Goal: Find specific page/section: Find specific page/section

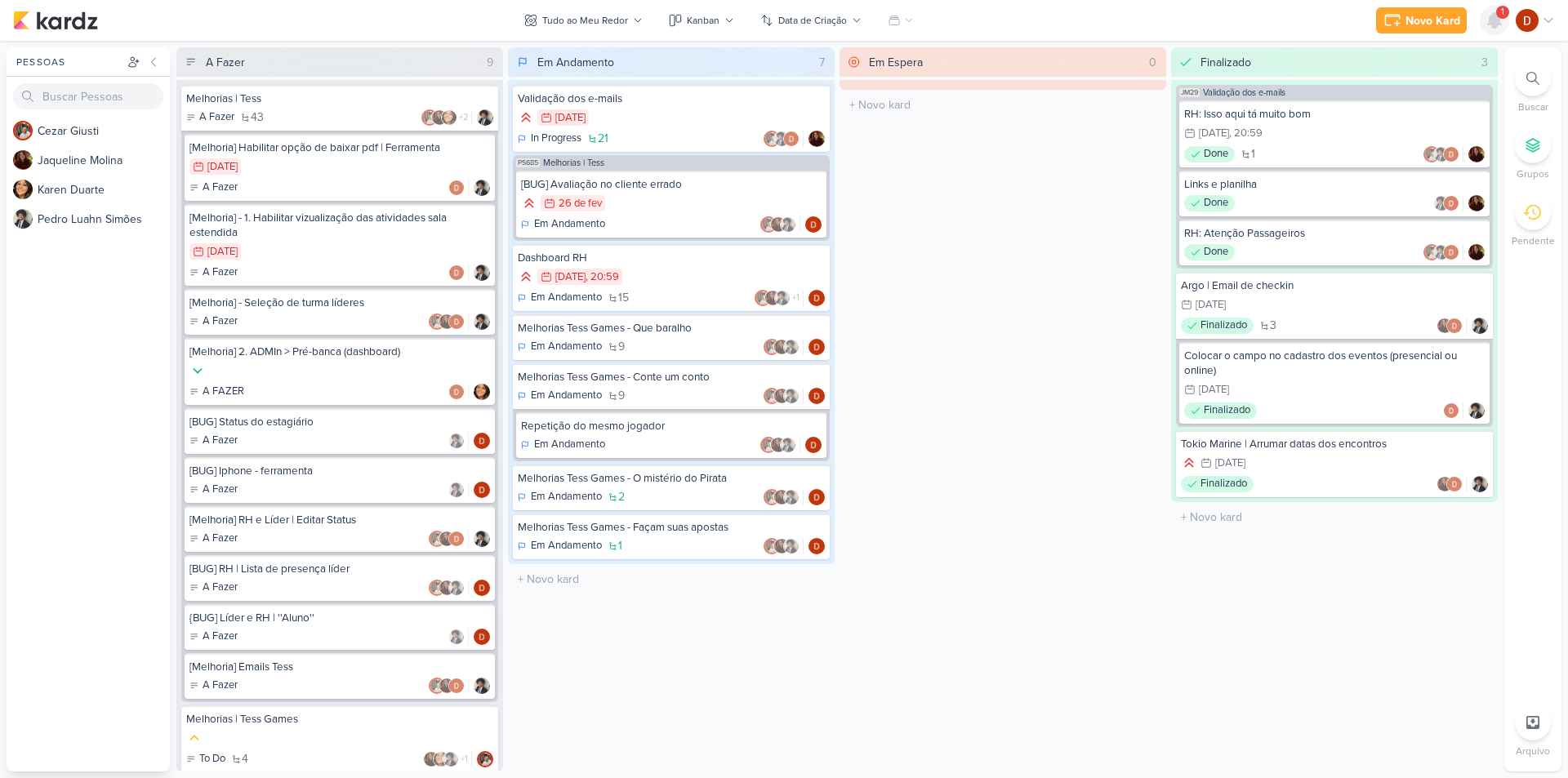
click at [1490, 29] on icon at bounding box center [1494, 20] width 19 height 19
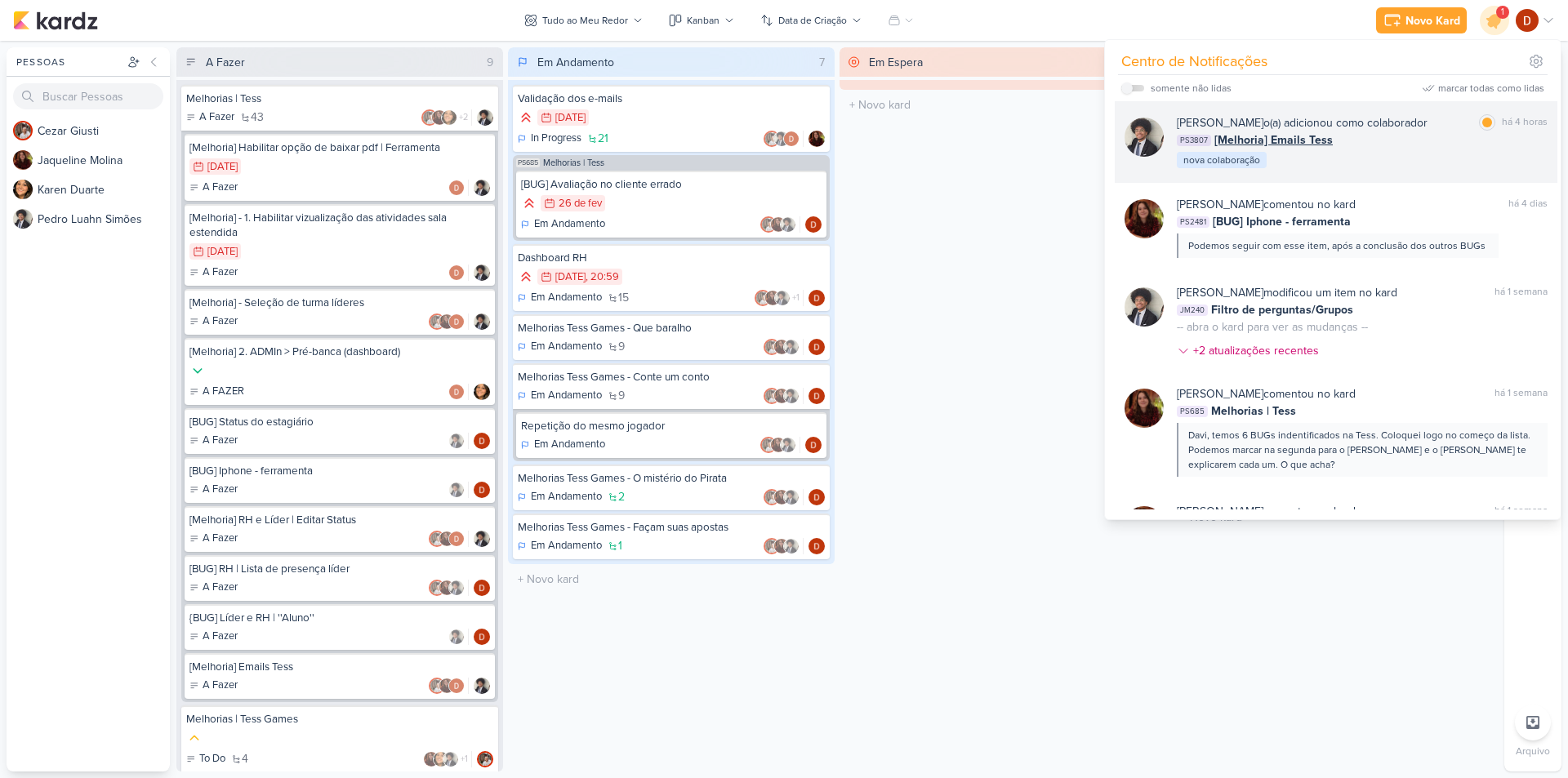
click at [1405, 144] on div "PS3807 [Melhoria] Emails Tess" at bounding box center [1361, 140] width 371 height 17
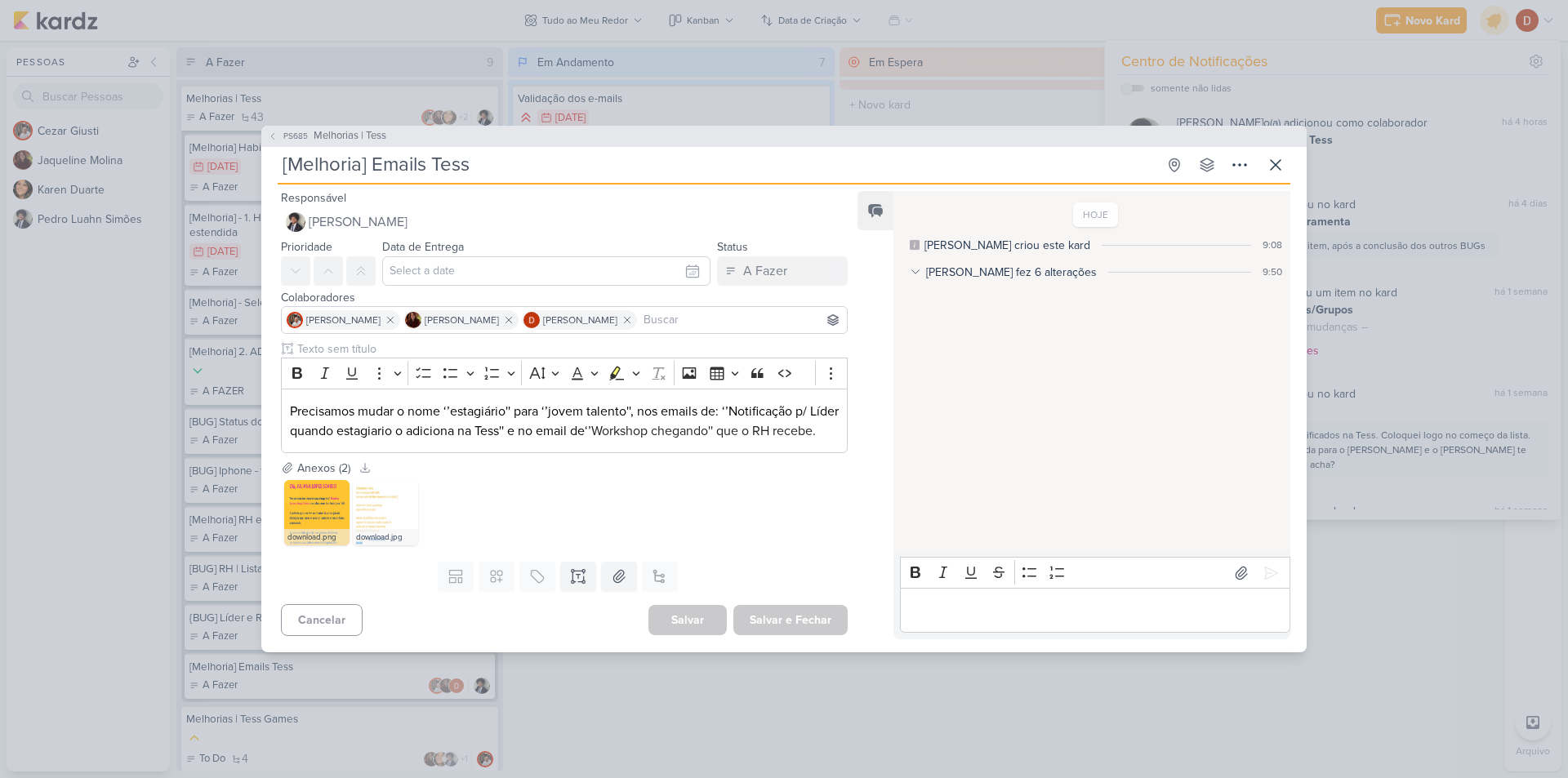
click at [913, 266] on icon at bounding box center [916, 272] width 11 height 11
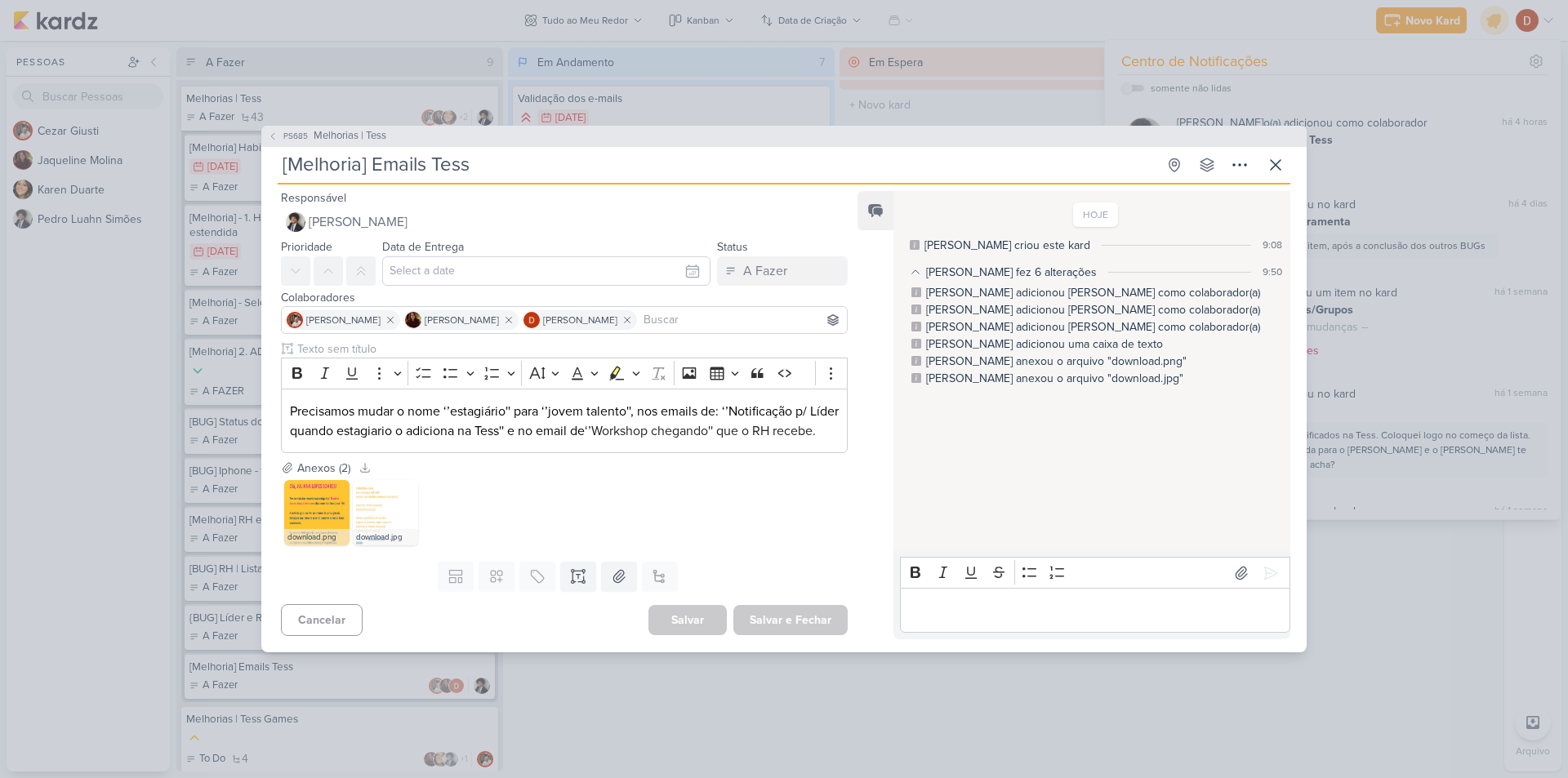
click at [913, 266] on icon at bounding box center [916, 272] width 11 height 11
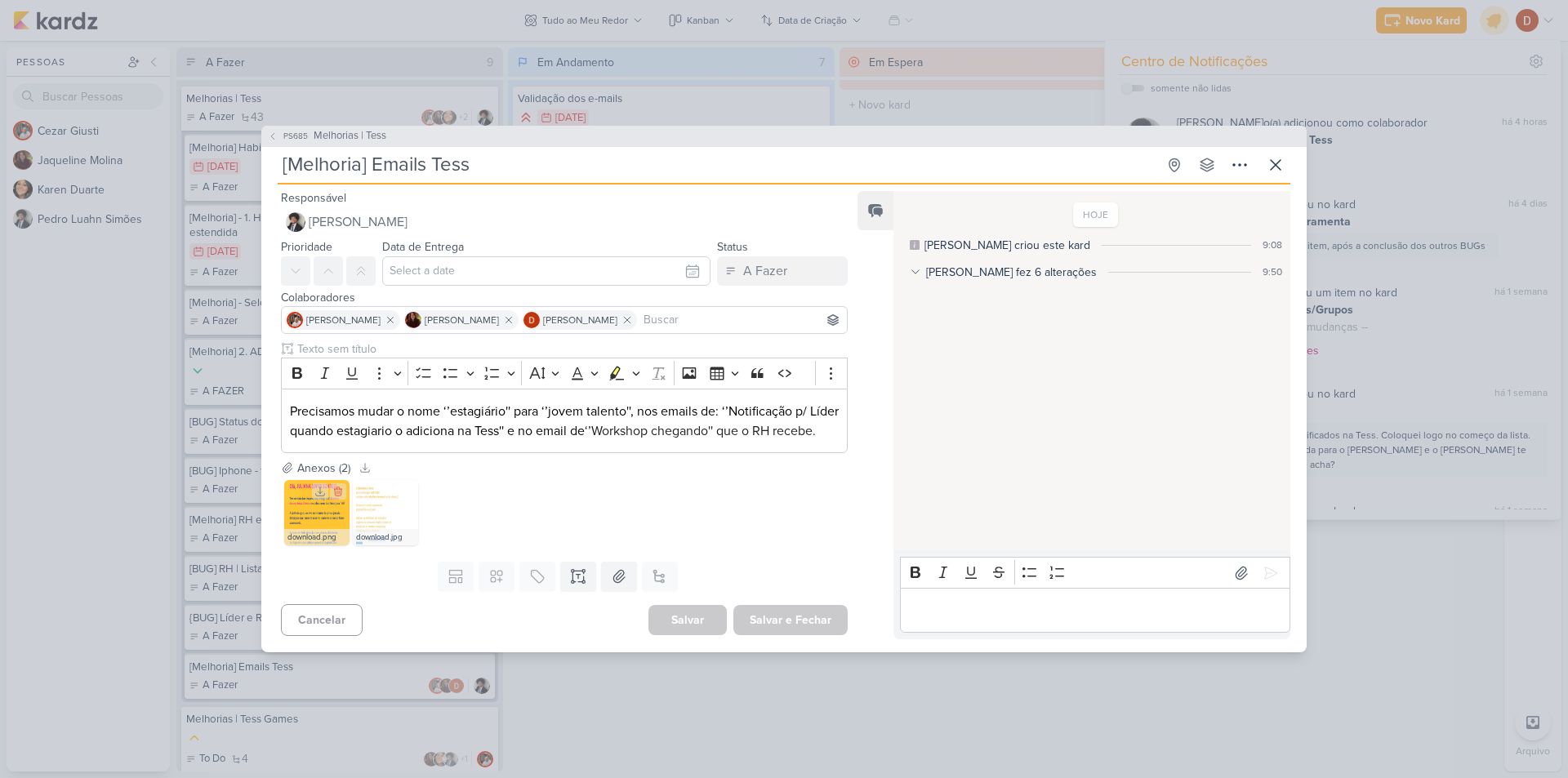
click at [290, 516] on img at bounding box center [317, 513] width 65 height 65
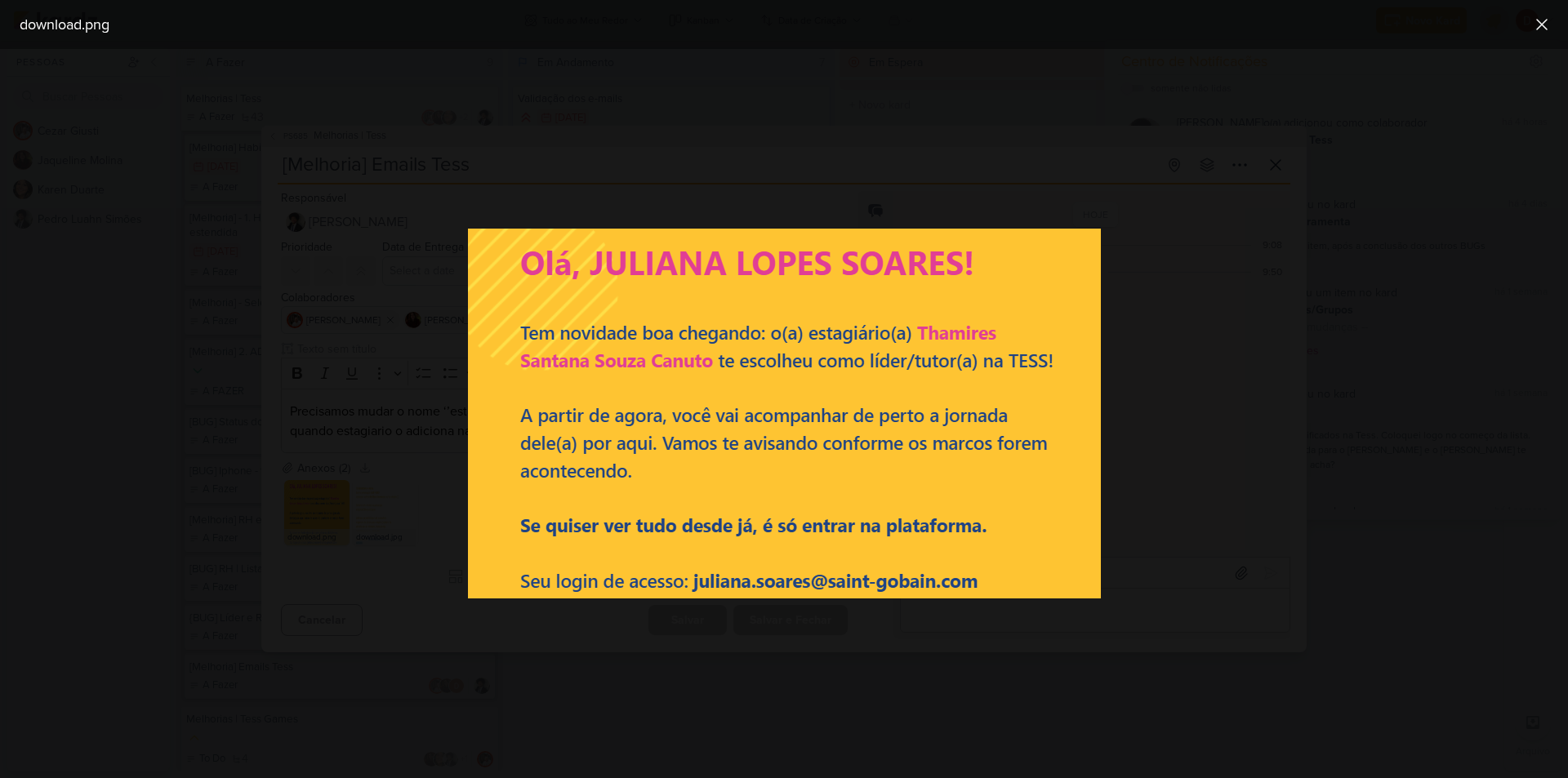
click at [390, 490] on div at bounding box center [784, 413] width 1568 height 729
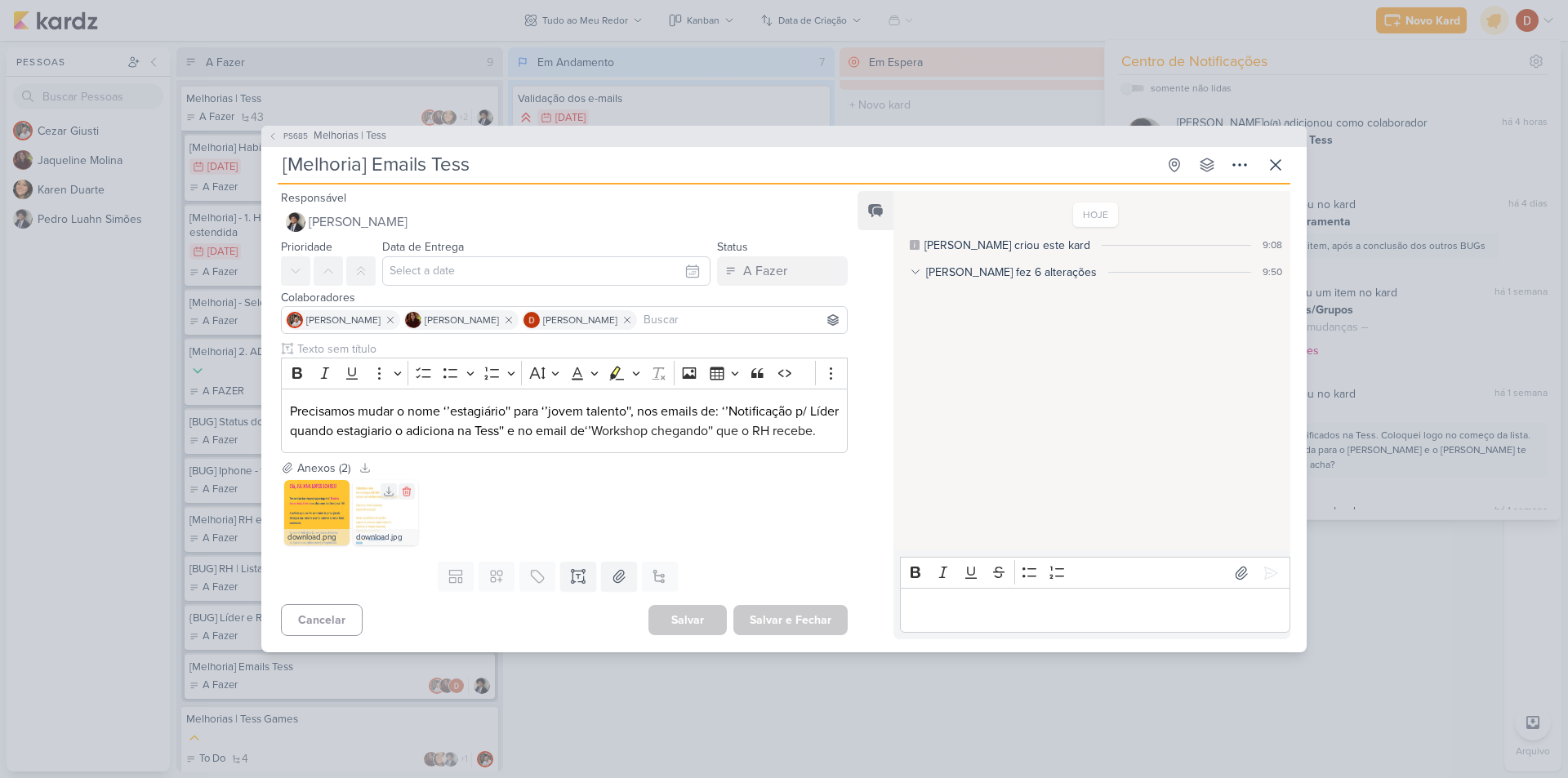
click at [369, 518] on img at bounding box center [385, 513] width 65 height 65
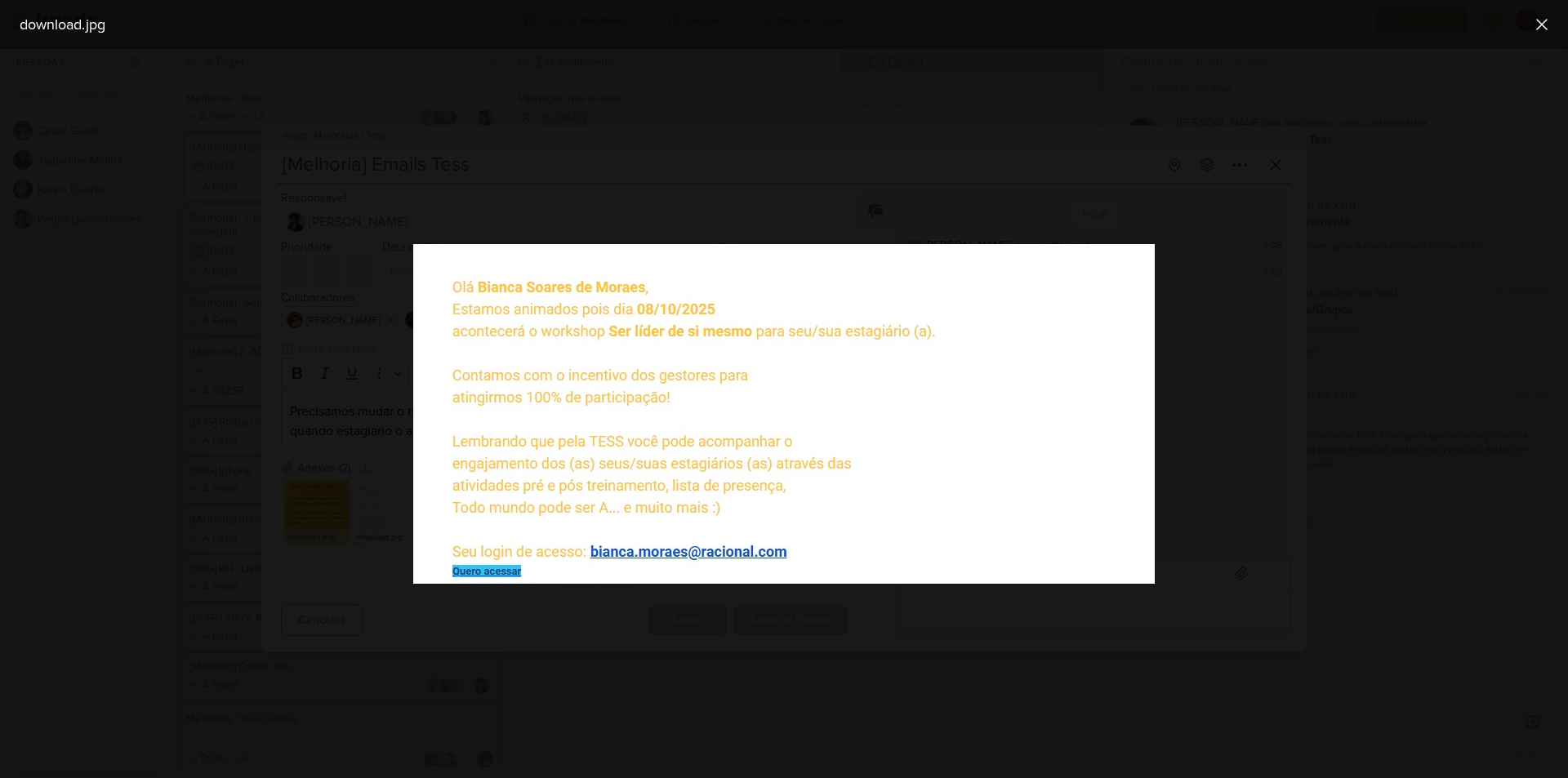
click at [342, 467] on div at bounding box center [784, 413] width 1568 height 729
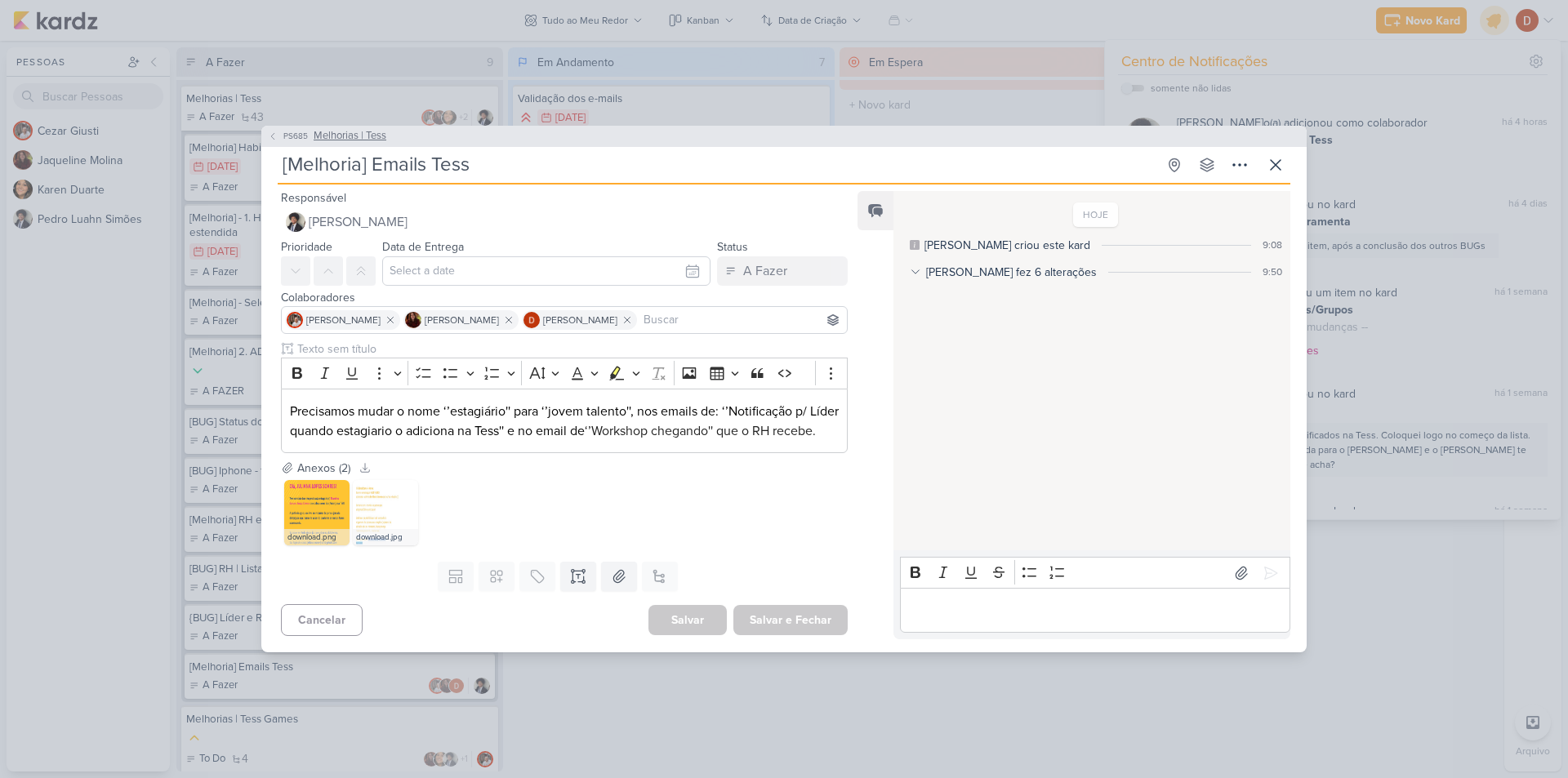
click at [295, 133] on button "PS685 Melhorias | Tess" at bounding box center [328, 136] width 119 height 16
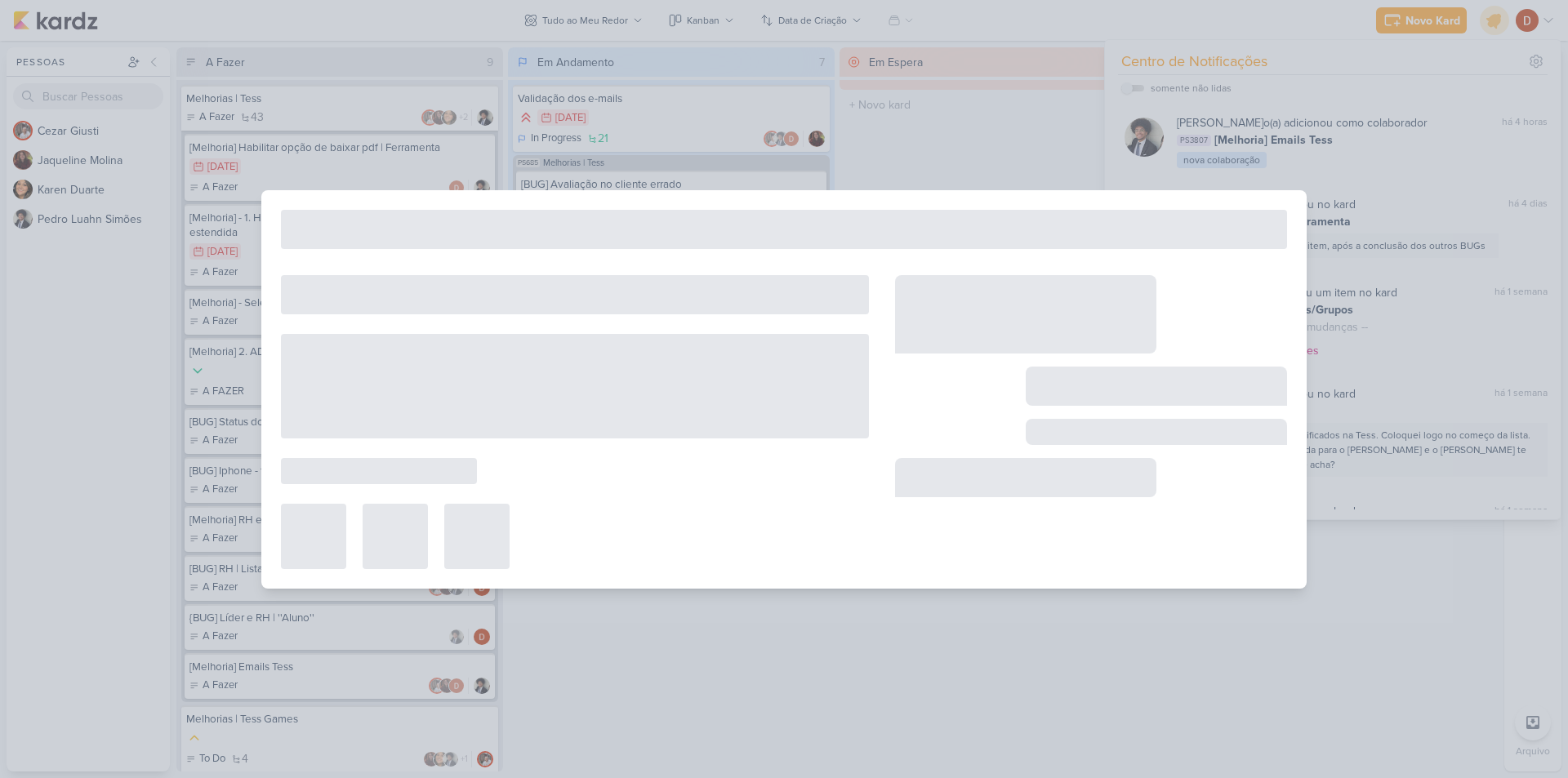
type input "Melhorias | Tess"
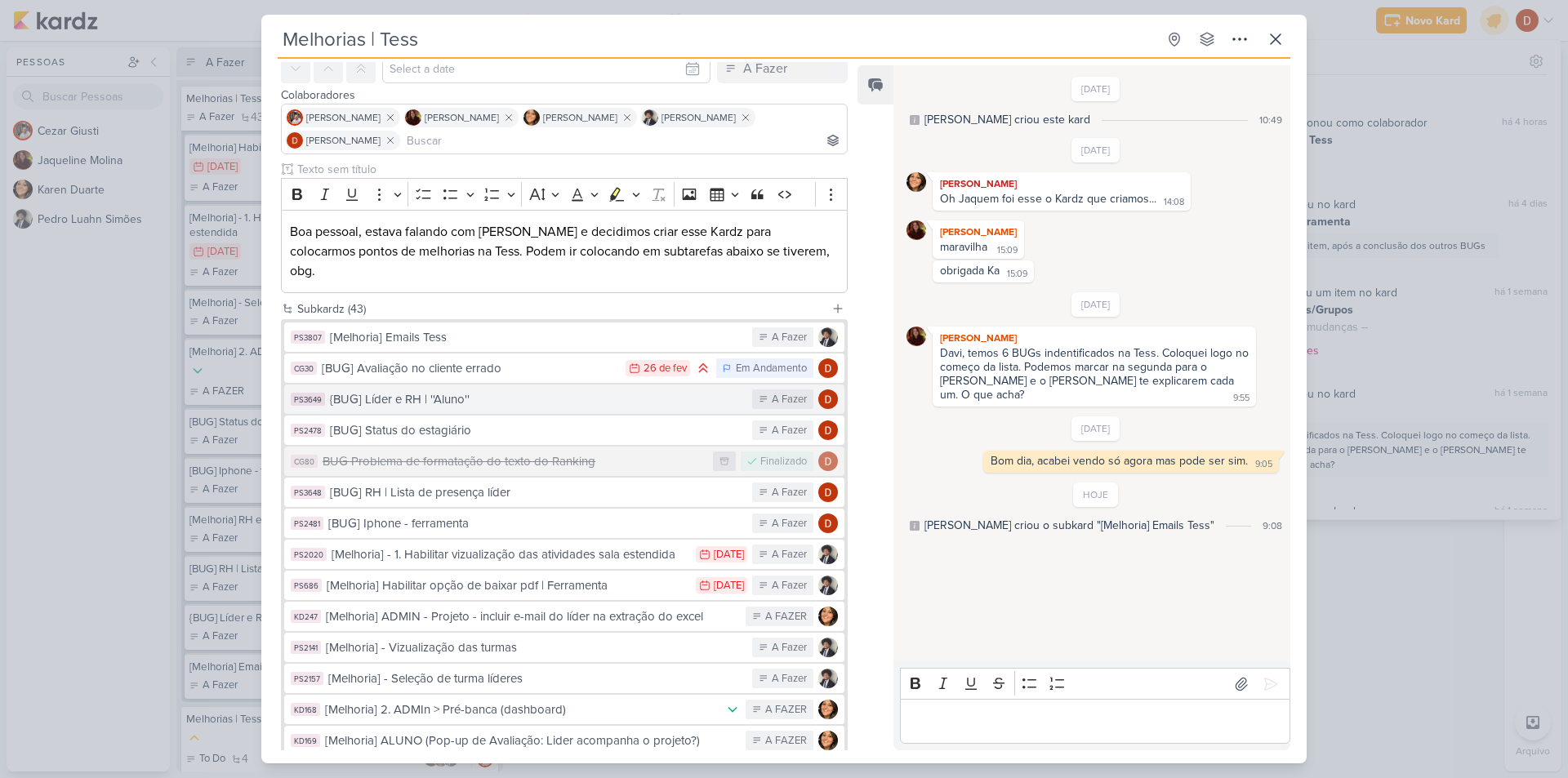
scroll to position [76, 0]
